Goal: Task Accomplishment & Management: Use online tool/utility

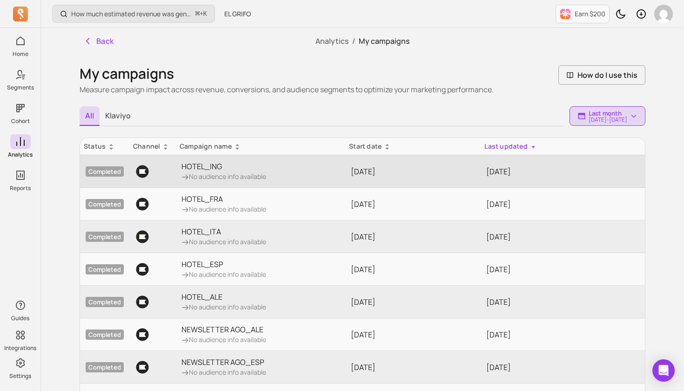
click at [214, 169] on p "HOTEL_ING" at bounding box center [224, 166] width 85 height 11
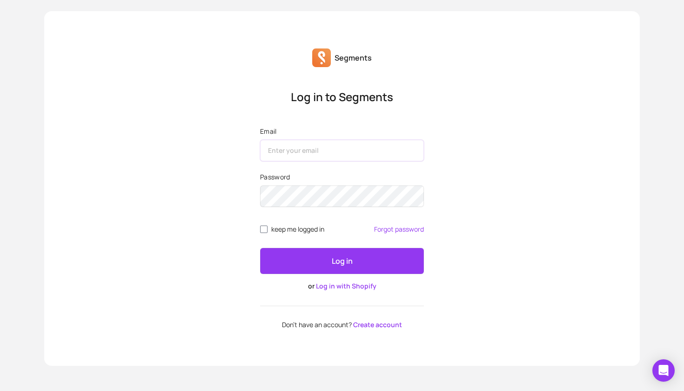
click at [412, 151] on input "Email" at bounding box center [342, 150] width 164 height 21
click at [340, 284] on link "Log in with Shopify" at bounding box center [346, 285] width 61 height 9
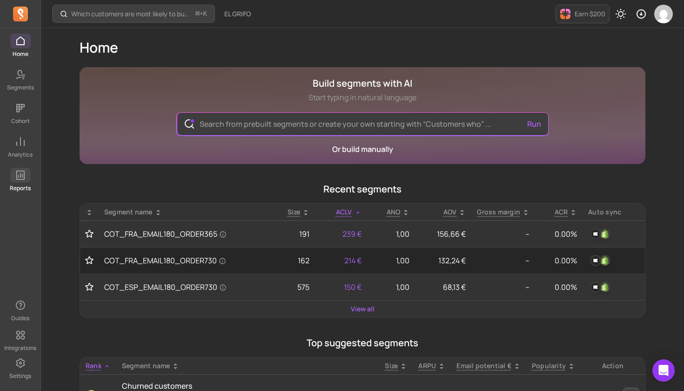
click at [23, 178] on icon at bounding box center [20, 174] width 11 height 11
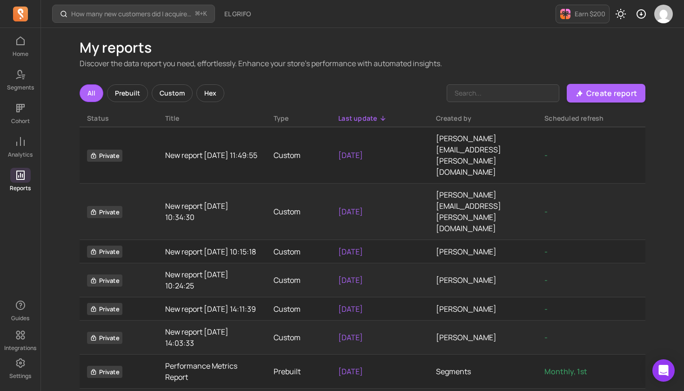
click at [174, 90] on div "Custom" at bounding box center [172, 93] width 41 height 18
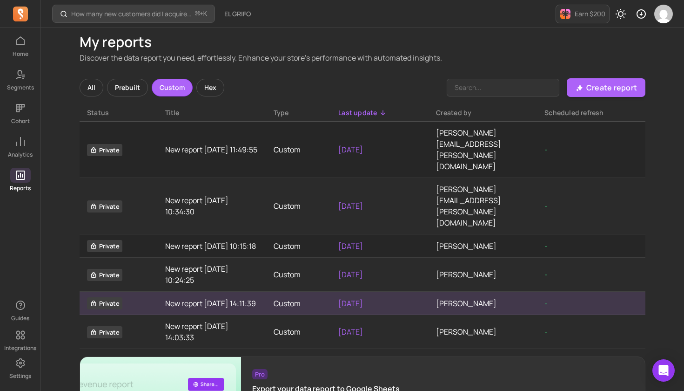
scroll to position [4, 0]
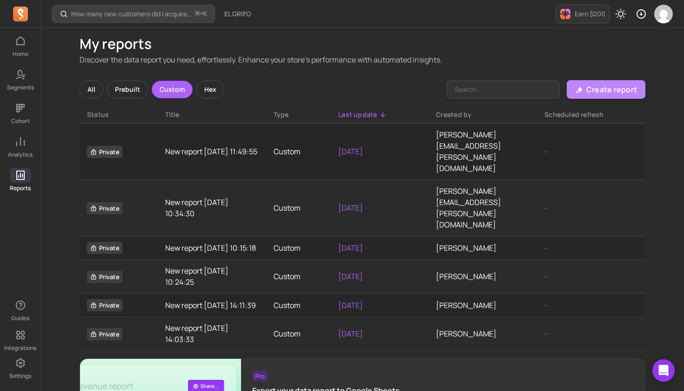
click at [600, 85] on p "Create report" at bounding box center [612, 89] width 51 height 11
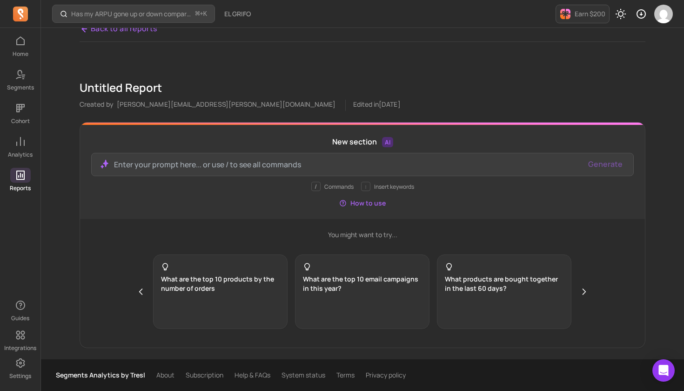
scroll to position [12, 0]
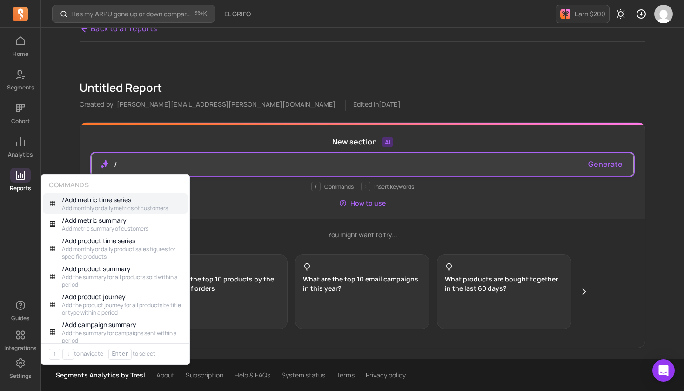
click at [322, 164] on p "/" at bounding box center [347, 164] width 467 height 11
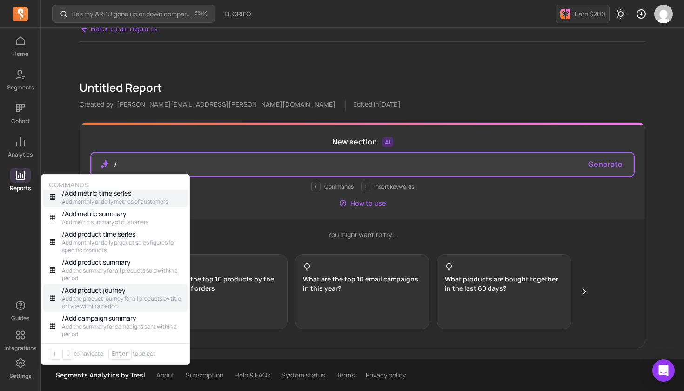
scroll to position [7, 0]
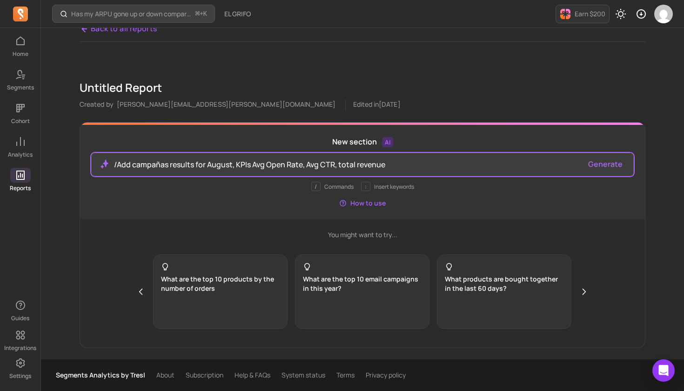
click at [606, 165] on button "Generate" at bounding box center [605, 163] width 34 height 11
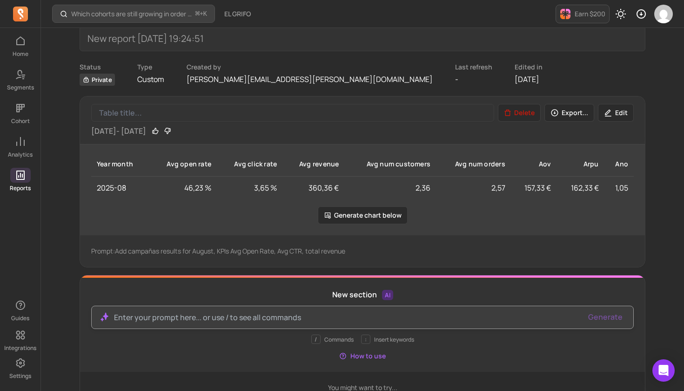
scroll to position [64, 0]
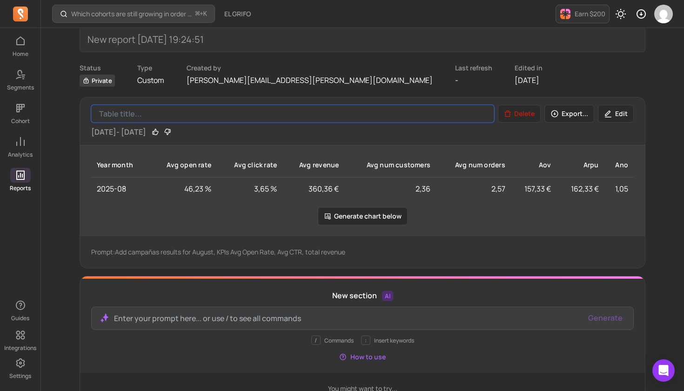
click at [136, 115] on input "Table title" at bounding box center [292, 114] width 403 height 18
type input "s"
drag, startPoint x: 136, startPoint y: 115, endPoint x: 166, endPoint y: 115, distance: 29.3
click at [166, 115] on input "kpis aguoso" at bounding box center [292, 114] width 403 height 18
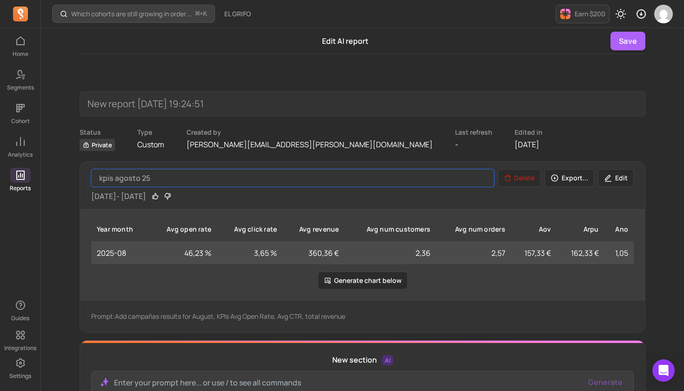
scroll to position [0, 0]
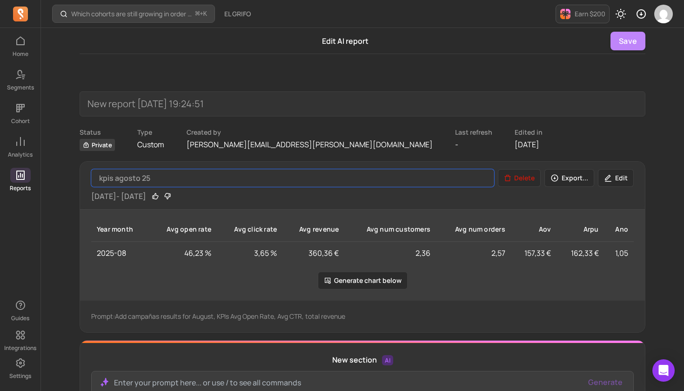
type input "kpis agosto 25"
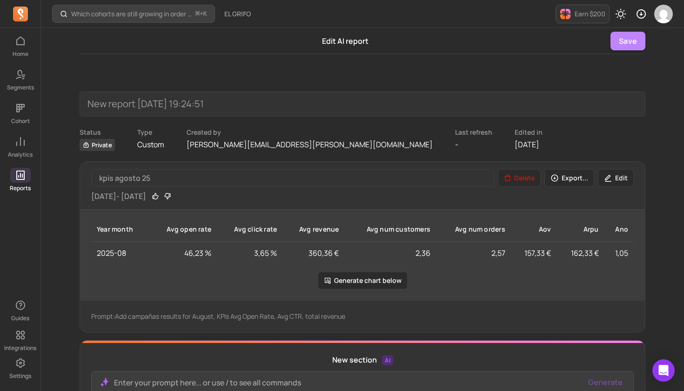
click at [626, 42] on button "Save" at bounding box center [628, 41] width 35 height 19
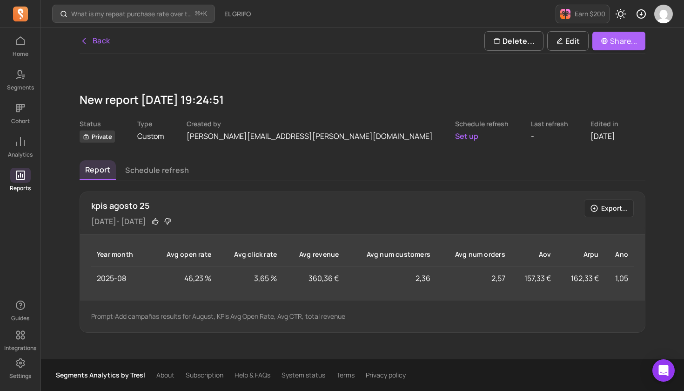
click at [102, 41] on link "Back" at bounding box center [95, 41] width 31 height 12
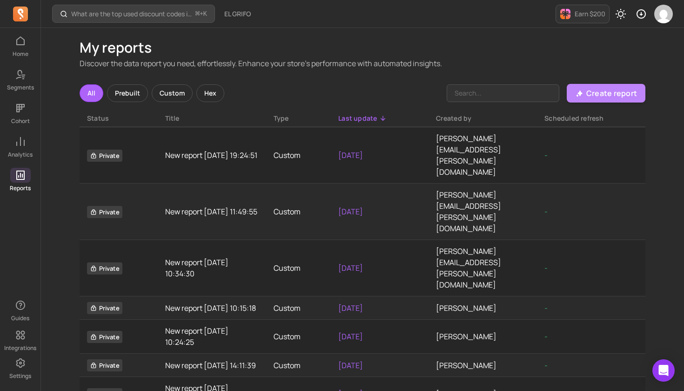
click at [611, 94] on p "Create report" at bounding box center [612, 93] width 51 height 11
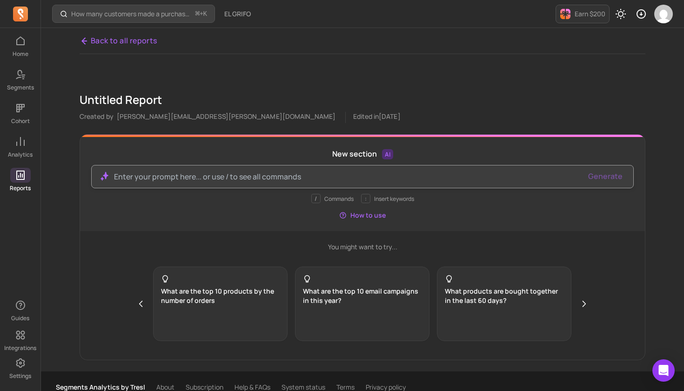
click at [182, 179] on p at bounding box center [347, 176] width 467 height 11
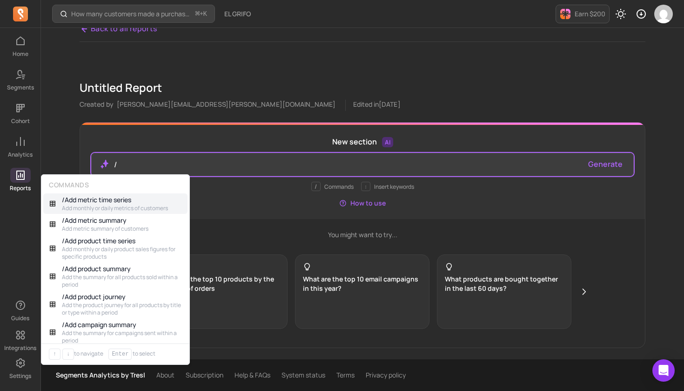
scroll to position [12, 0]
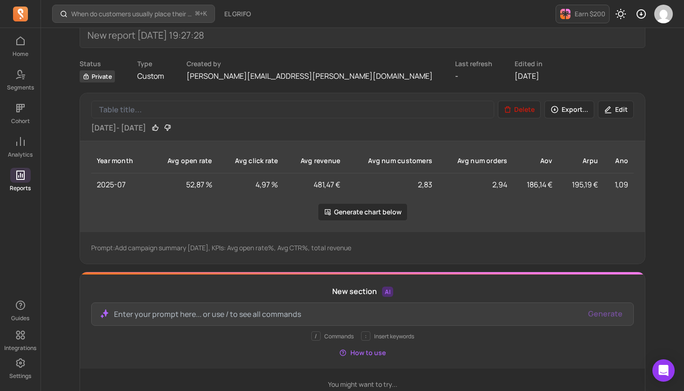
scroll to position [69, 0]
drag, startPoint x: 364, startPoint y: 246, endPoint x: 118, endPoint y: 247, distance: 245.4
click at [118, 247] on p "Prompt: Add campaign summary July 2025, KPIs: Avg open rate%, Avg CTR%, total r…" at bounding box center [362, 246] width 543 height 9
copy p "Add campaign summary July 2025, KPIs: Avg open rate%, Avg CTR%, total revenue"
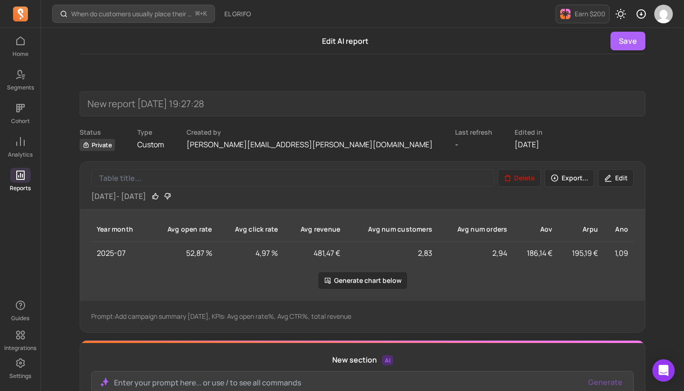
scroll to position [0, 0]
click at [624, 41] on button "Save" at bounding box center [628, 41] width 35 height 19
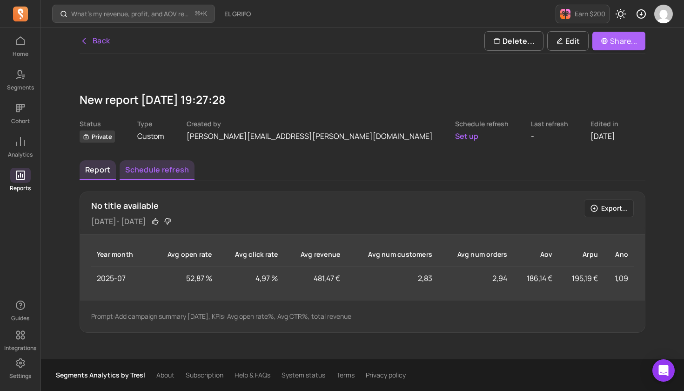
click at [162, 171] on button "Schedule refresh" at bounding box center [157, 170] width 75 height 20
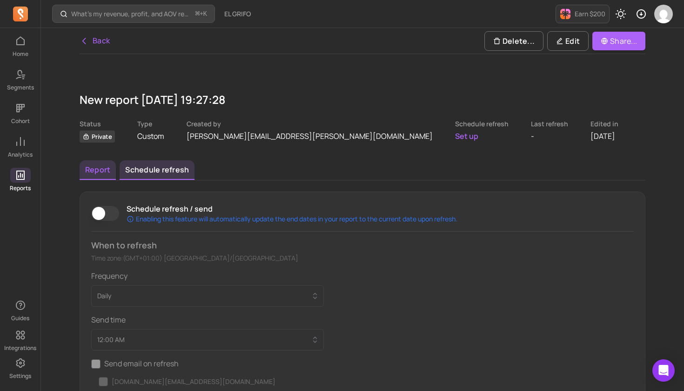
click at [99, 171] on button "Report" at bounding box center [98, 170] width 36 height 20
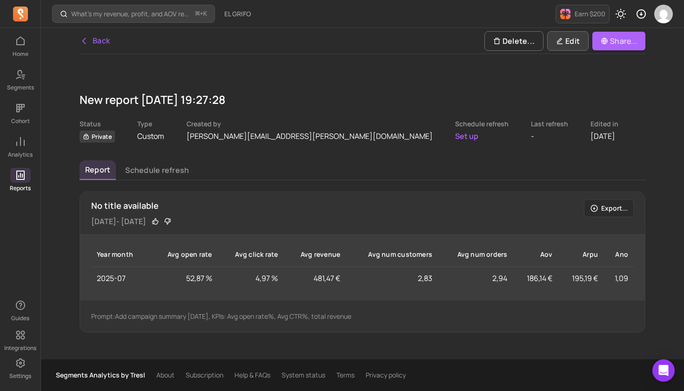
click at [571, 40] on p "Edit" at bounding box center [568, 40] width 24 height 11
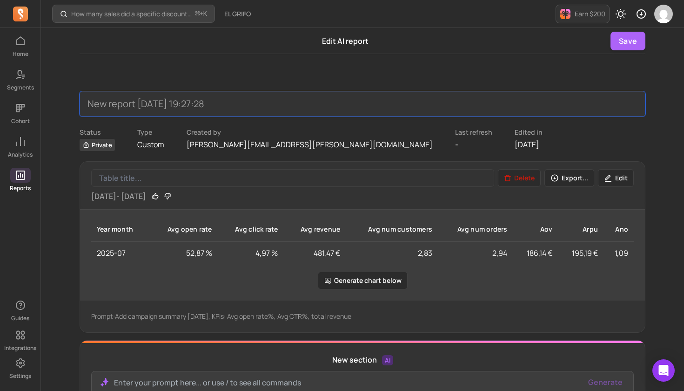
click at [234, 104] on input "New report 2025-09-18 19:27:28" at bounding box center [363, 103] width 566 height 25
drag, startPoint x: 237, startPoint y: 103, endPoint x: 232, endPoint y: 100, distance: 6.0
click at [232, 100] on input "New report 2025-09-18 19:27:28" at bounding box center [363, 103] width 566 height 25
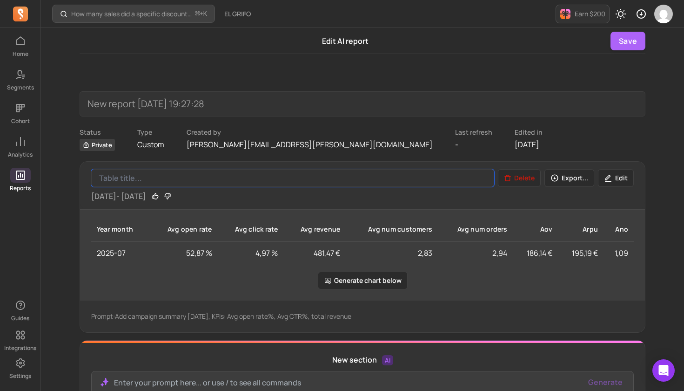
click at [196, 178] on input "Table title" at bounding box center [292, 178] width 403 height 18
type input "julio 2025"
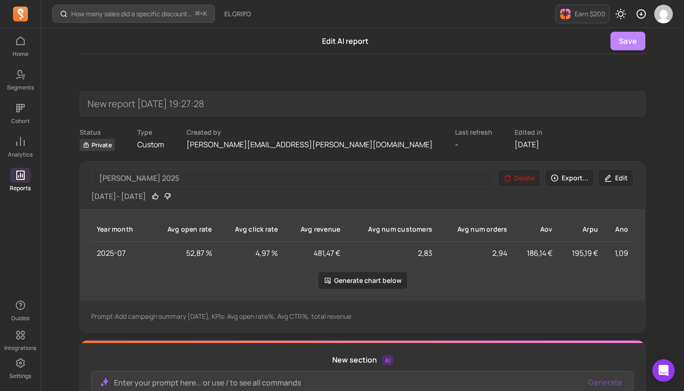
click at [628, 38] on button "Save" at bounding box center [628, 41] width 35 height 19
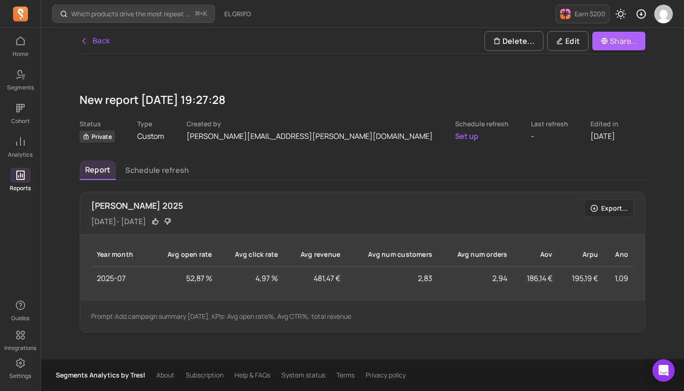
click at [103, 40] on link "Back" at bounding box center [95, 41] width 31 height 12
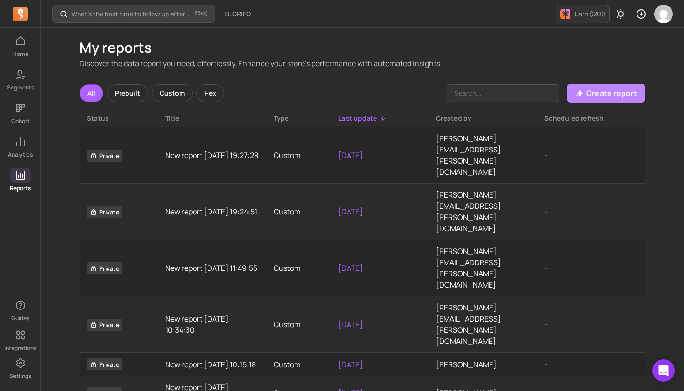
click at [602, 94] on p "Create report" at bounding box center [612, 93] width 51 height 11
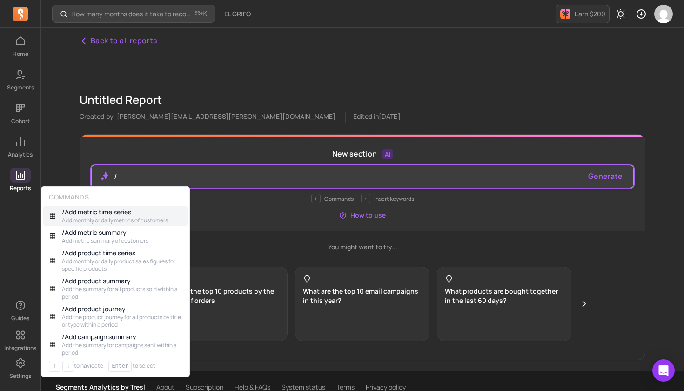
click at [201, 179] on p "/" at bounding box center [347, 176] width 467 height 11
paste div
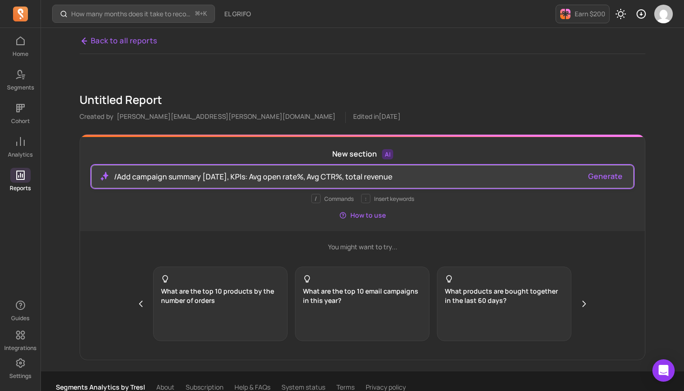
click at [216, 176] on p "/Add campaign summary July 2025, KPIs: Avg open rate%, Avg CTR%, total revenue" at bounding box center [347, 176] width 467 height 11
click at [608, 175] on button "Generate" at bounding box center [605, 175] width 34 height 11
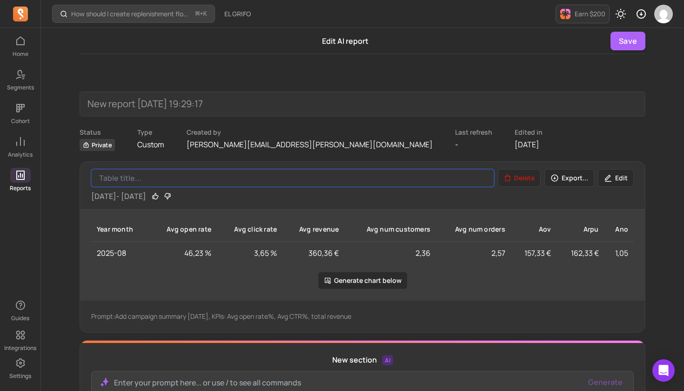
click at [151, 177] on input "Table title" at bounding box center [292, 178] width 403 height 18
type input "agosto 2025"
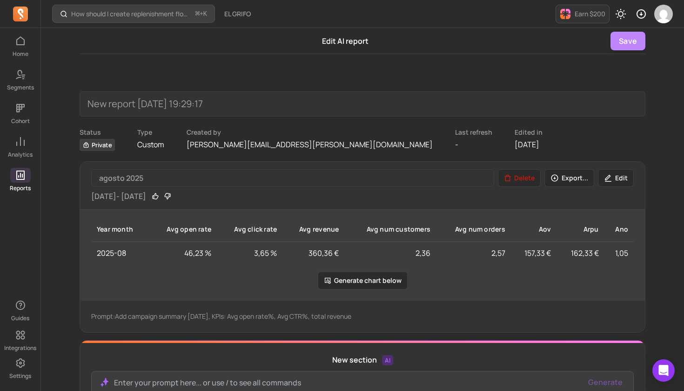
click at [629, 41] on button "Save" at bounding box center [628, 41] width 35 height 19
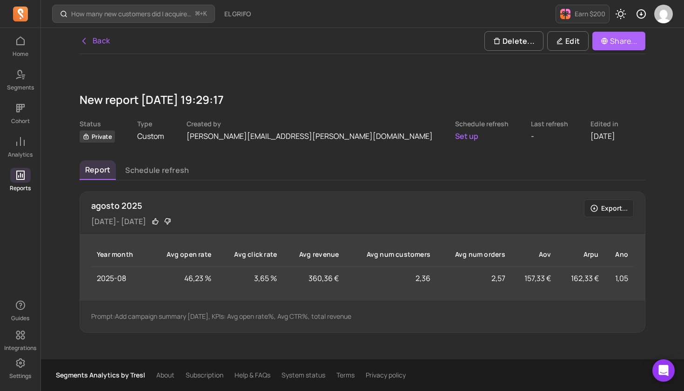
click at [100, 41] on link "Back" at bounding box center [95, 41] width 31 height 12
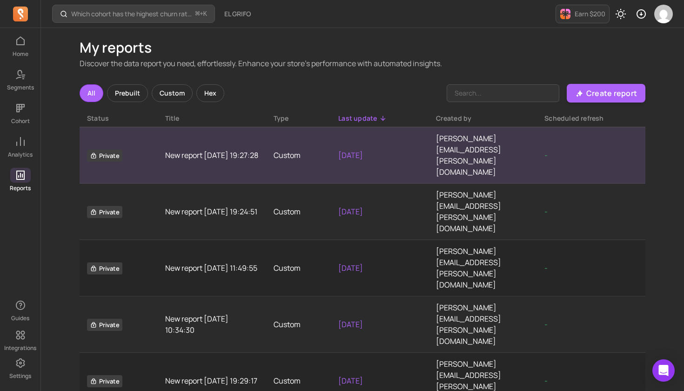
click at [190, 149] on link "New report 2025-09-18 19:27:28" at bounding box center [212, 154] width 94 height 11
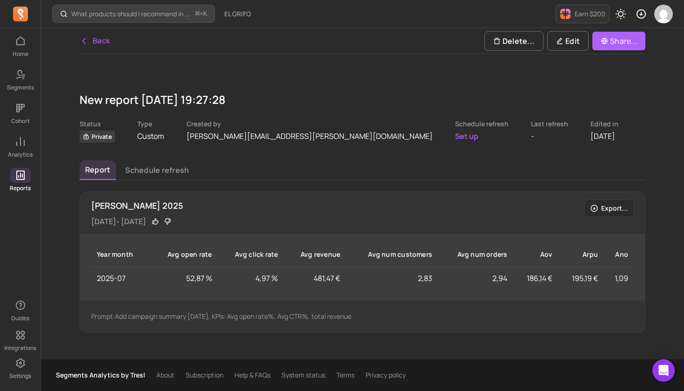
click at [624, 256] on div "Ano" at bounding box center [618, 254] width 19 height 9
click at [625, 255] on icon at bounding box center [626, 254] width 6 height 3
